Goal: Information Seeking & Learning: Learn about a topic

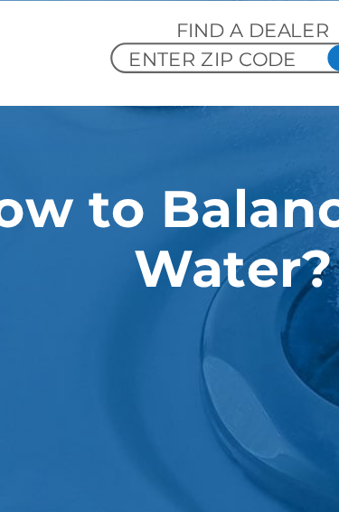
scroll to position [156, 0]
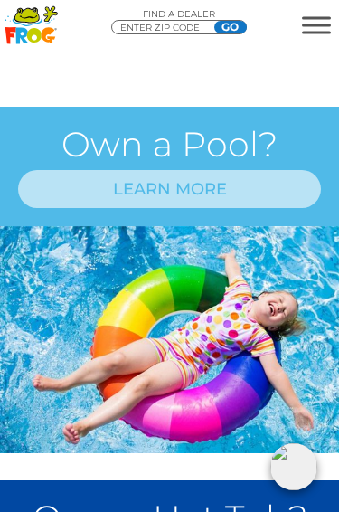
scroll to position [1050, 0]
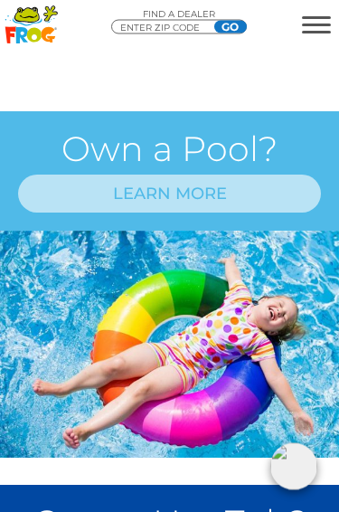
click at [82, 214] on link "LEARN MORE" at bounding box center [169, 195] width 303 height 38
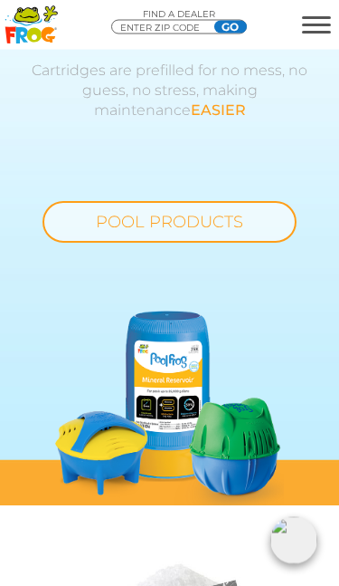
scroll to position [1547, 0]
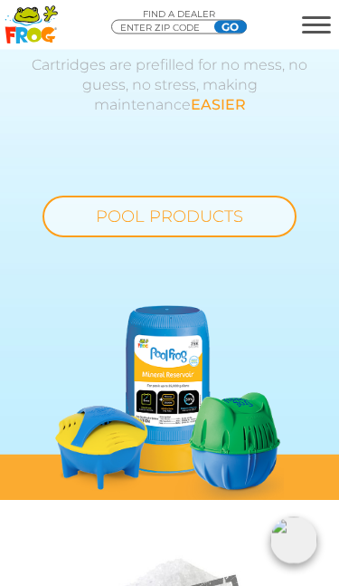
click at [81, 238] on link "POOL PRODUCTS" at bounding box center [170, 217] width 254 height 42
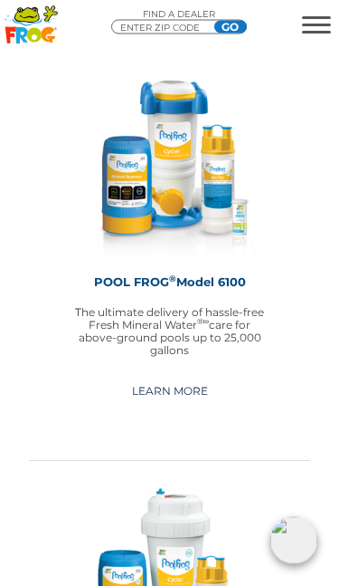
scroll to position [2337, 0]
click at [128, 406] on link "Learn More" at bounding box center [170, 391] width 118 height 29
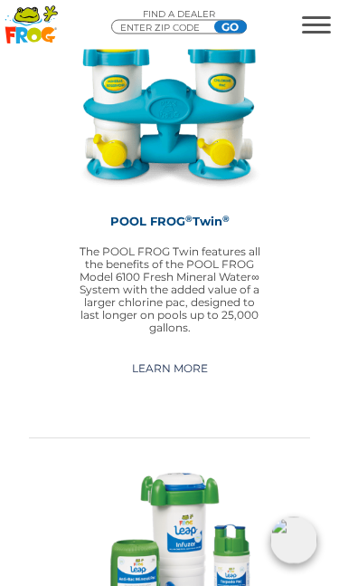
scroll to position [3637, 0]
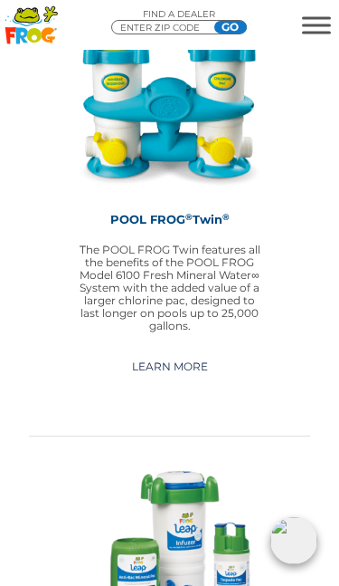
click at [43, 425] on div "POOL FROG ® Twin ® The POOL FROG Twin features all the benefits of the POOL FRO…" at bounding box center [170, 209] width 282 height 455
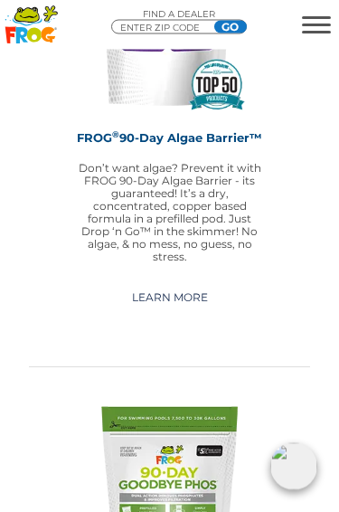
scroll to position [8832, 0]
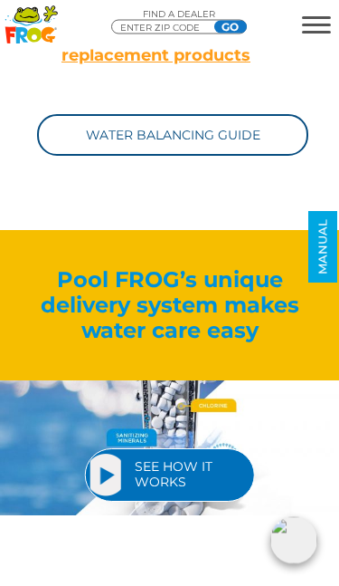
scroll to position [3486, 0]
click at [110, 455] on link "SEE HOW IT WORKS" at bounding box center [170, 474] width 170 height 53
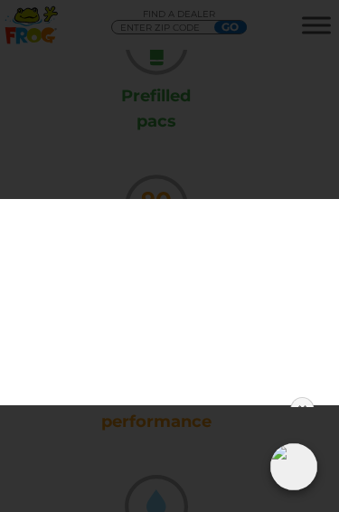
scroll to position [2630, 0]
